Goal: Transaction & Acquisition: Purchase product/service

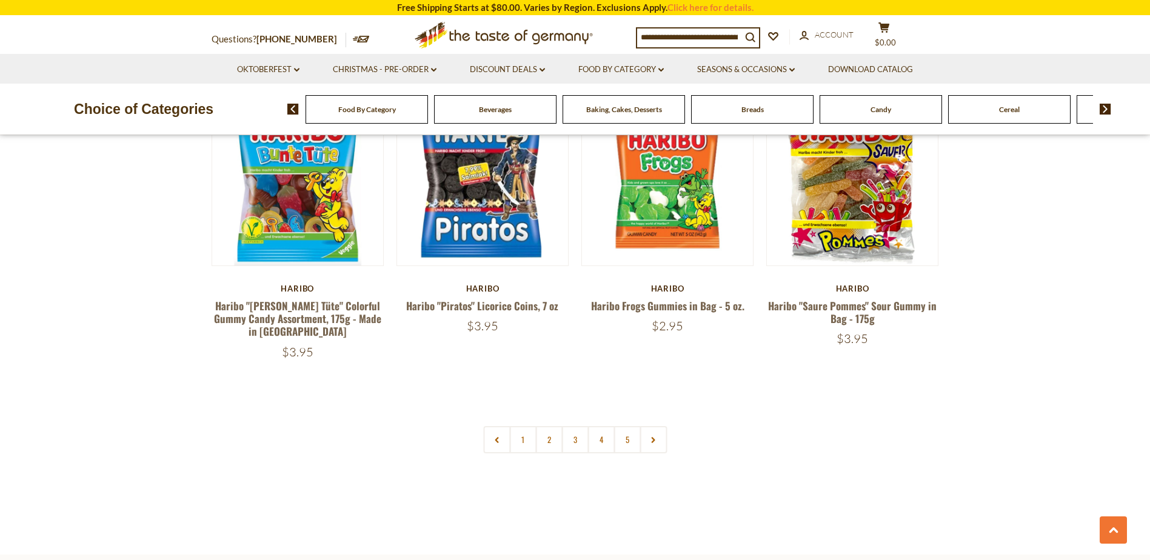
scroll to position [2486, 0]
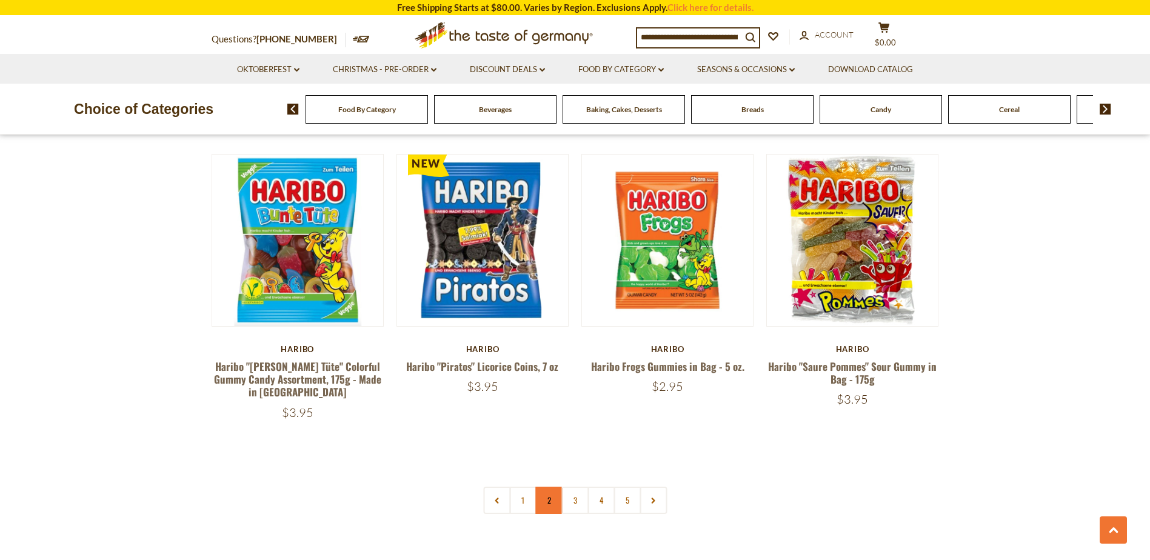
click at [547, 487] on link "2" at bounding box center [548, 500] width 27 height 27
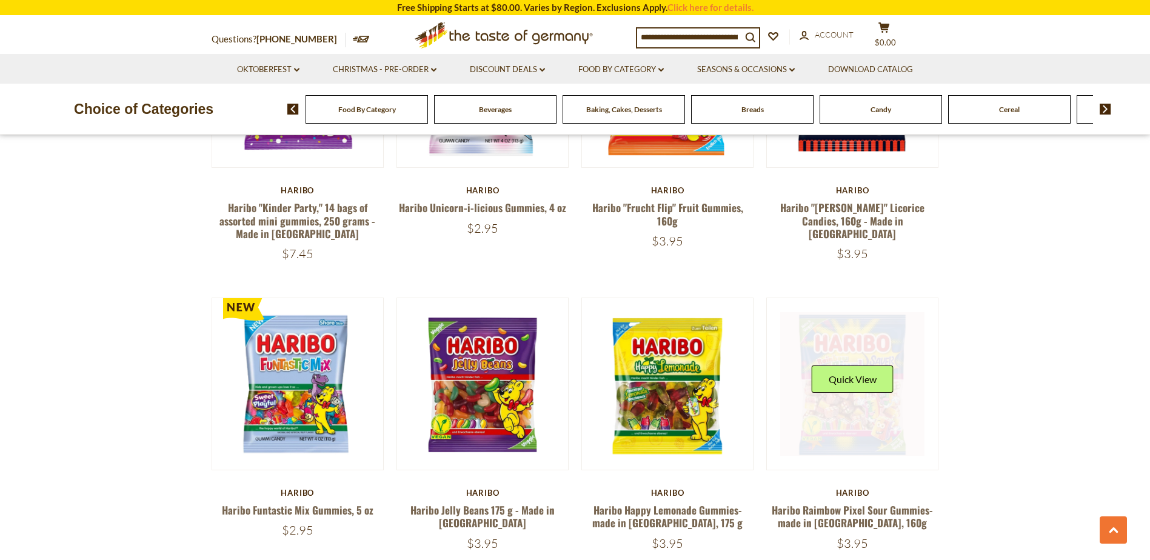
scroll to position [2425, 0]
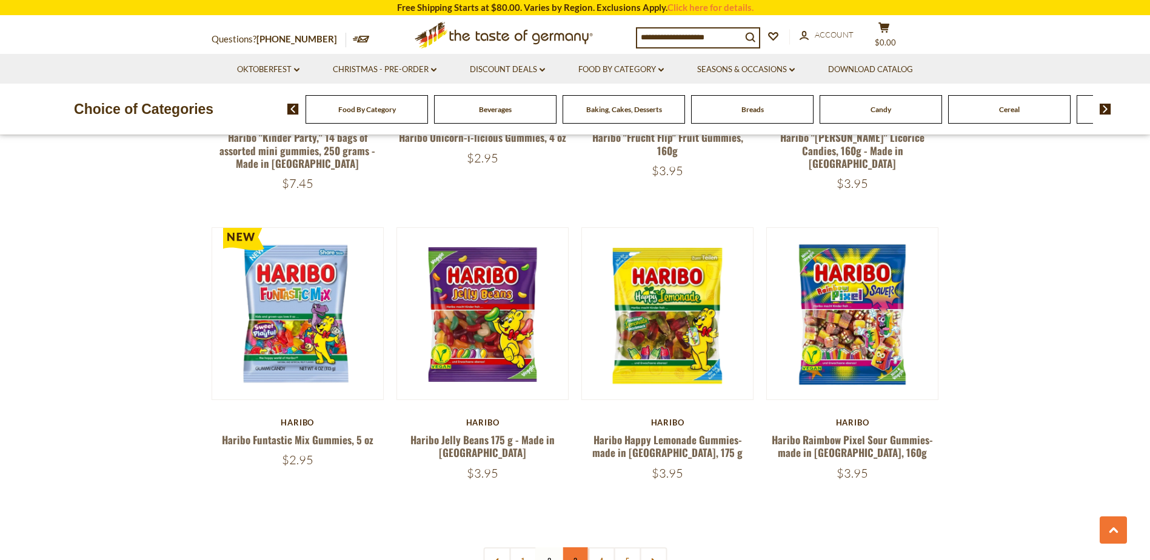
click at [581, 547] on link "3" at bounding box center [574, 560] width 27 height 27
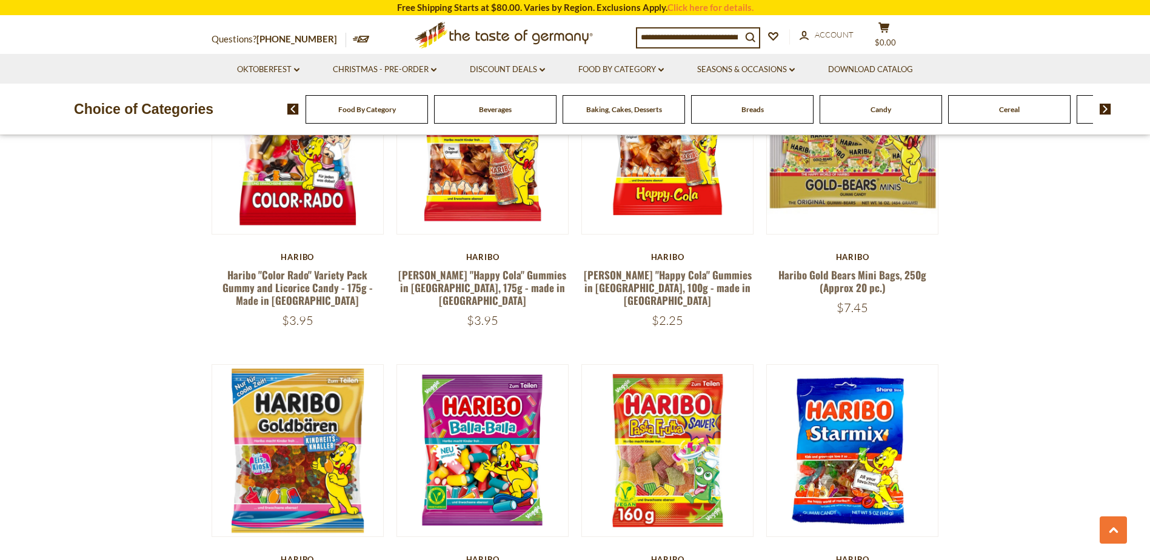
scroll to position [1152, 0]
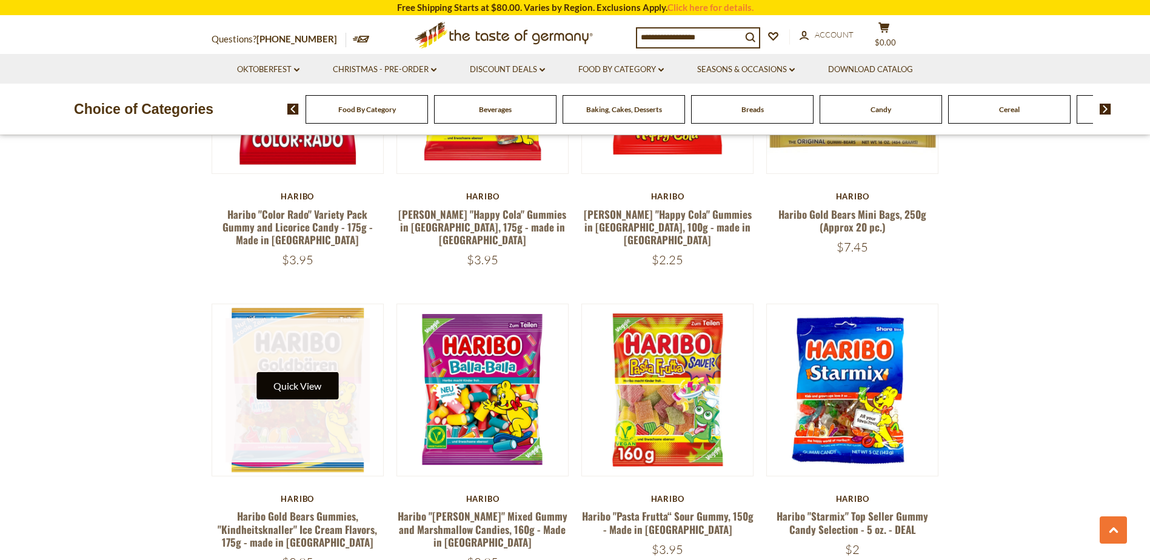
click at [303, 372] on button "Quick View" at bounding box center [297, 385] width 82 height 27
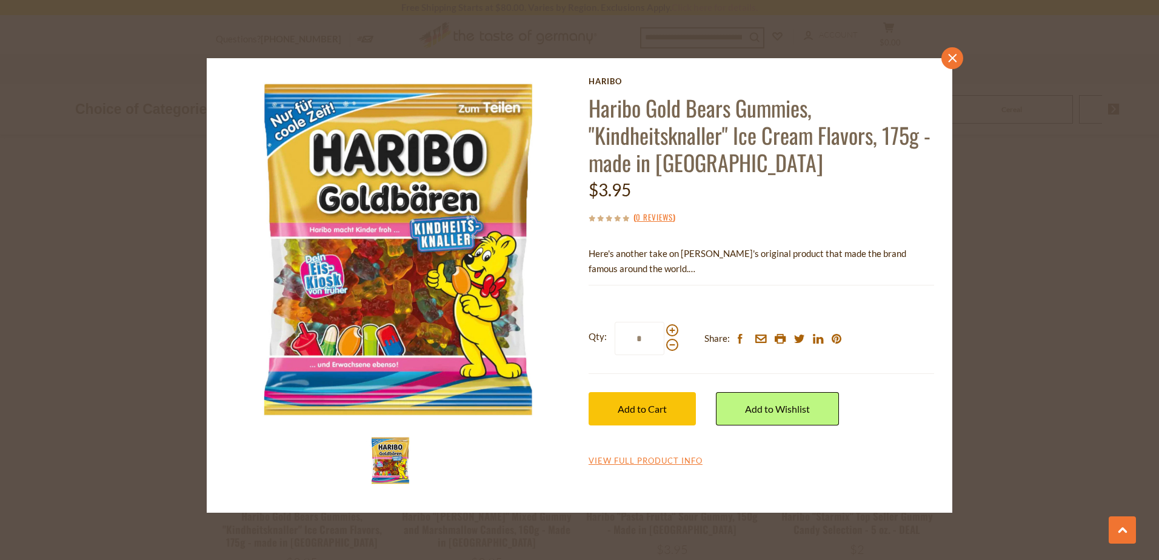
click at [951, 55] on icon "close" at bounding box center [952, 57] width 9 height 9
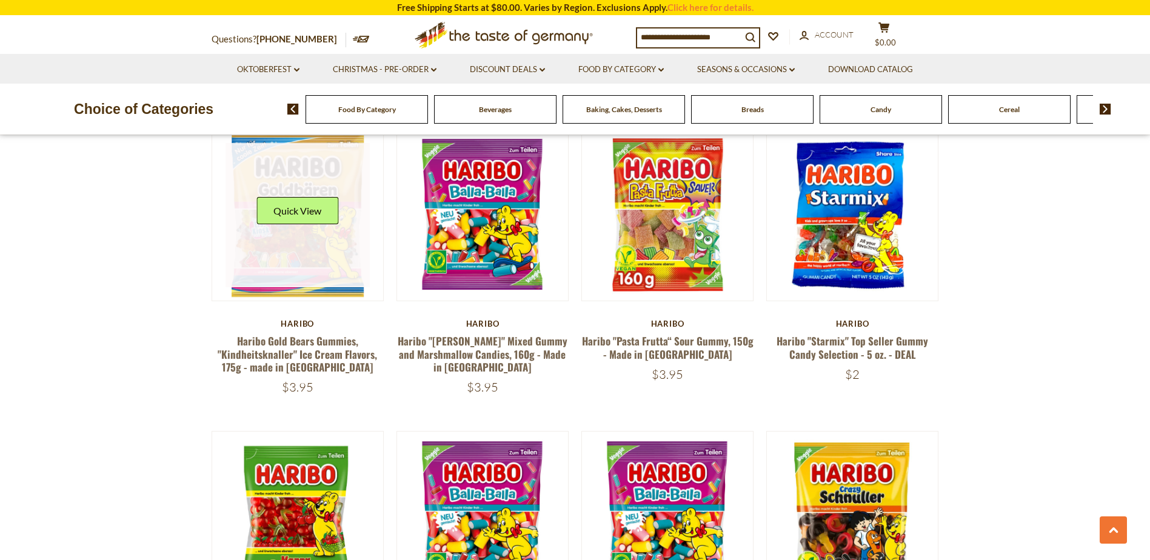
scroll to position [1334, 0]
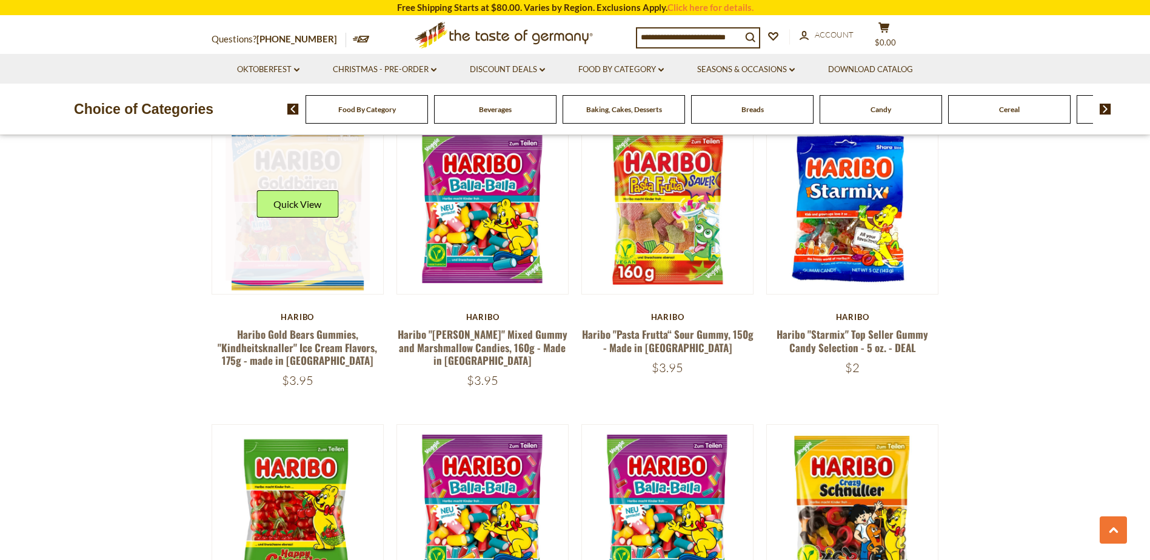
click at [346, 250] on link at bounding box center [298, 208] width 144 height 144
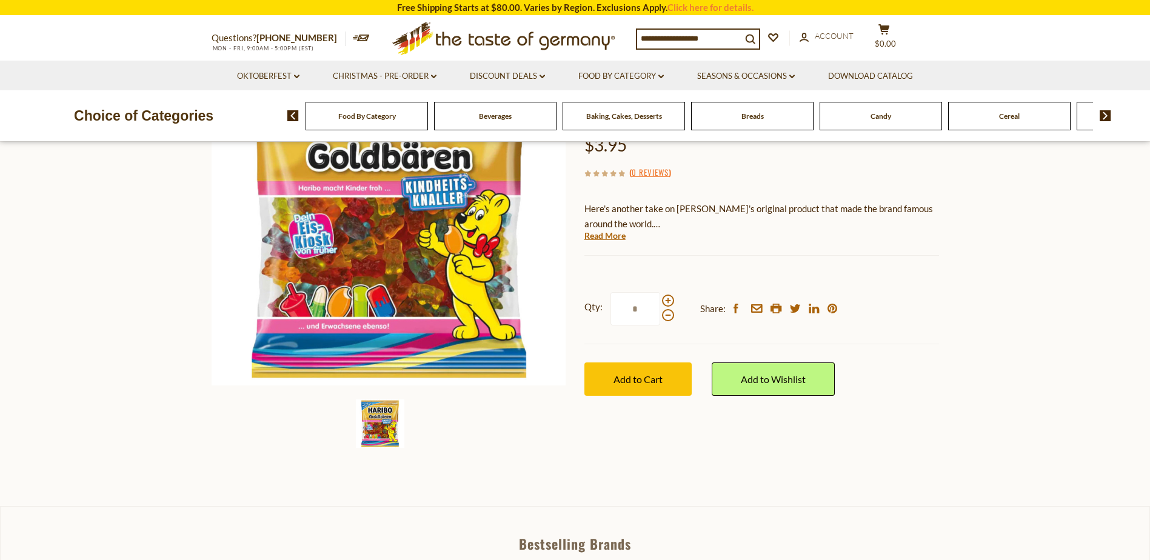
scroll to position [182, 0]
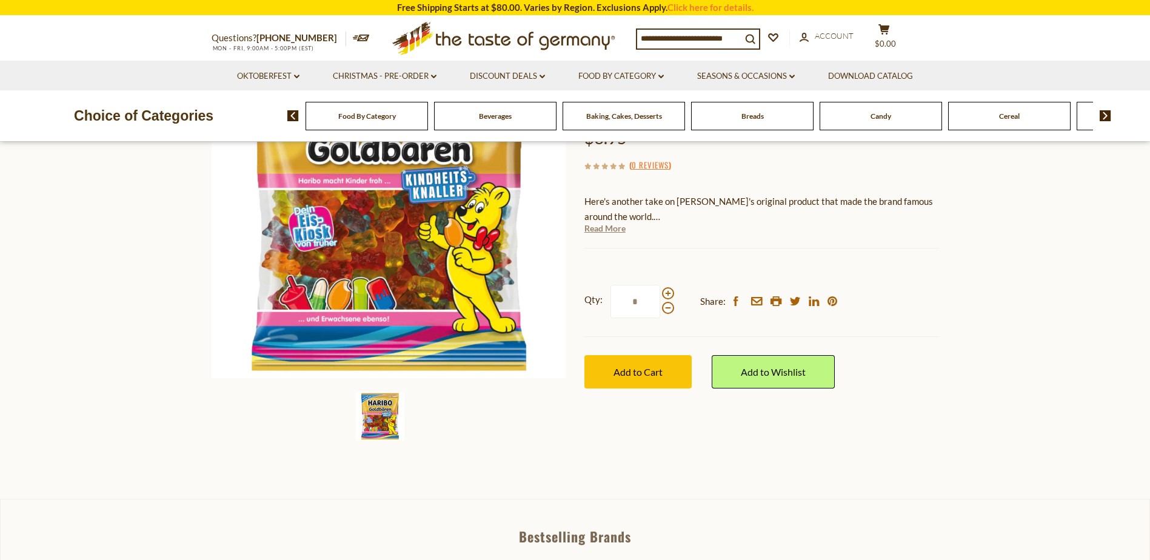
click at [614, 233] on link "Read More" at bounding box center [604, 229] width 41 height 12
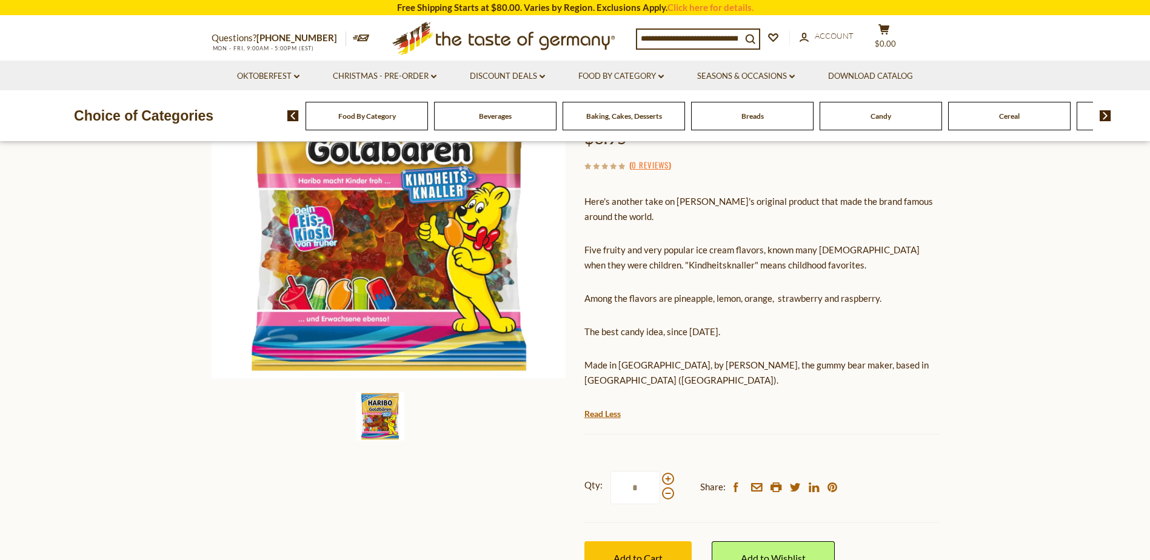
click at [702, 275] on div "Here's another take on [PERSON_NAME]'s original product that made the brand fam…" at bounding box center [761, 295] width 355 height 221
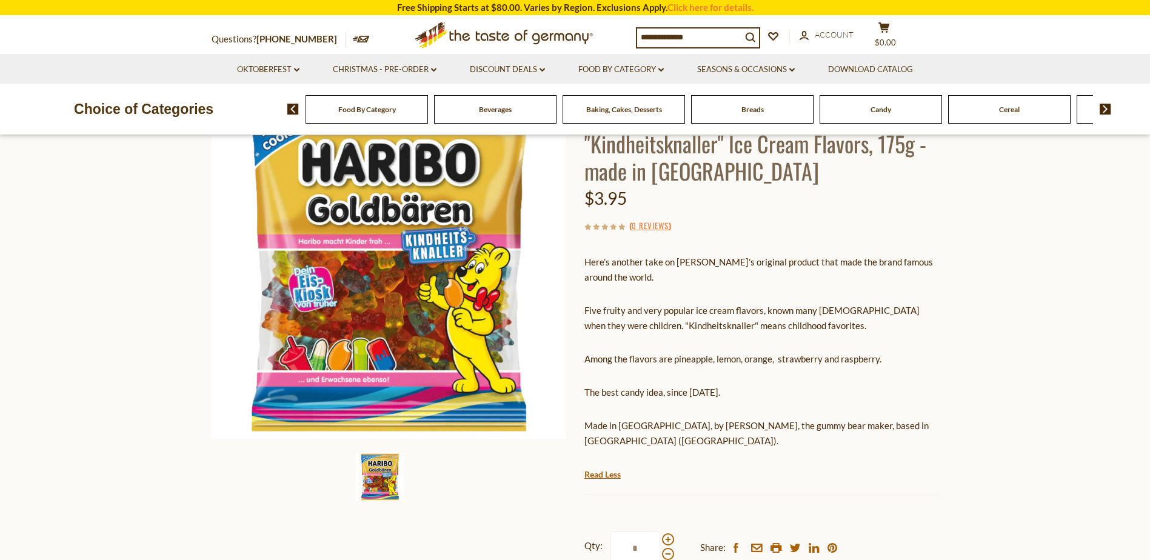
scroll to position [61, 0]
